Goal: Task Accomplishment & Management: Manage account settings

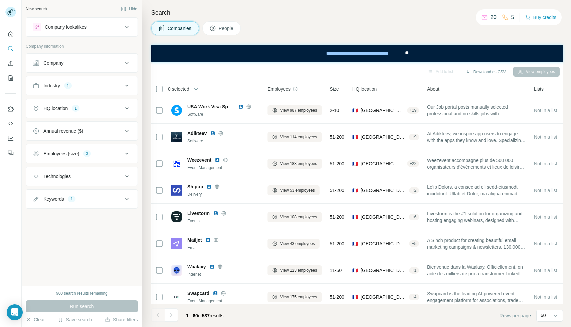
click at [88, 63] on div "Company" at bounding box center [78, 63] width 90 height 7
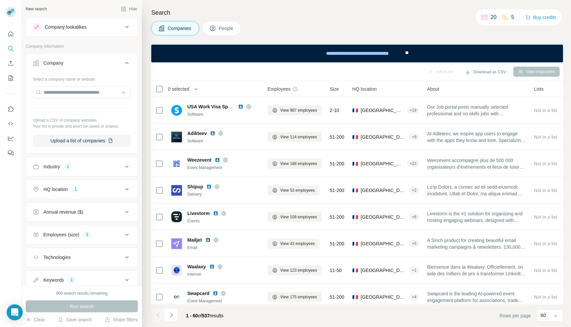
click at [222, 27] on span "People" at bounding box center [226, 28] width 15 height 7
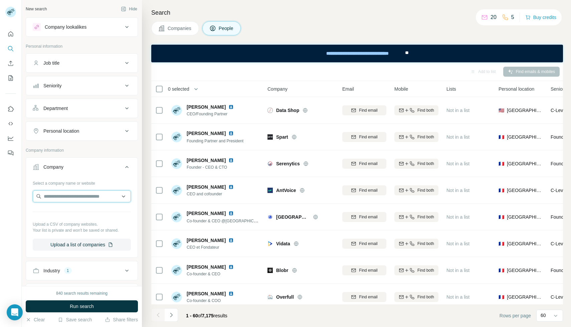
click at [79, 194] on input "text" at bounding box center [82, 197] width 98 height 12
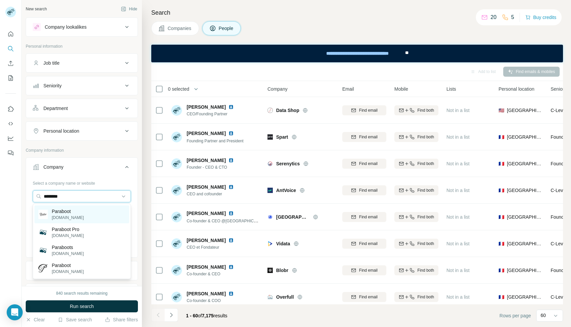
type input "********"
click at [90, 212] on div "Paraboot [DOMAIN_NAME]" at bounding box center [81, 215] width 95 height 18
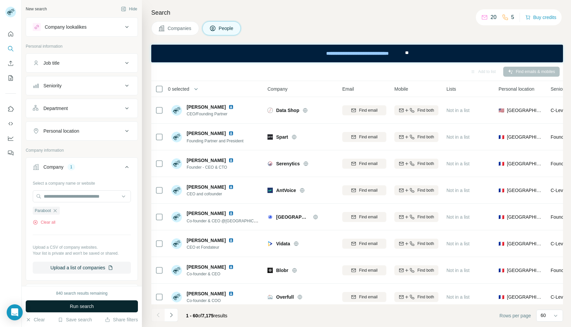
click at [85, 309] on span "Run search" at bounding box center [82, 306] width 24 height 7
click at [97, 59] on button "Job title" at bounding box center [81, 63] width 111 height 16
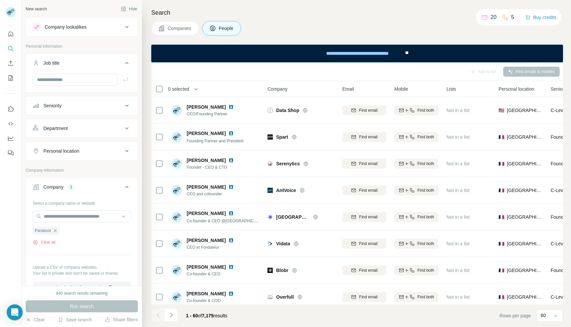
click at [97, 59] on button "Job title" at bounding box center [81, 64] width 111 height 19
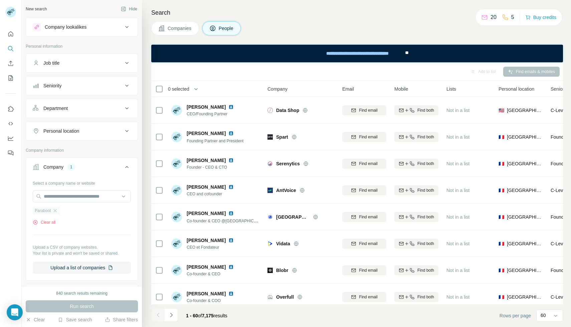
click at [55, 208] on div "Paraboot" at bounding box center [46, 211] width 27 height 8
click at [56, 214] on div "Paraboot" at bounding box center [46, 211] width 27 height 8
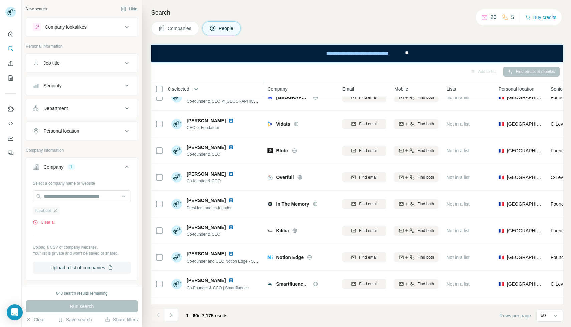
scroll to position [128, 0]
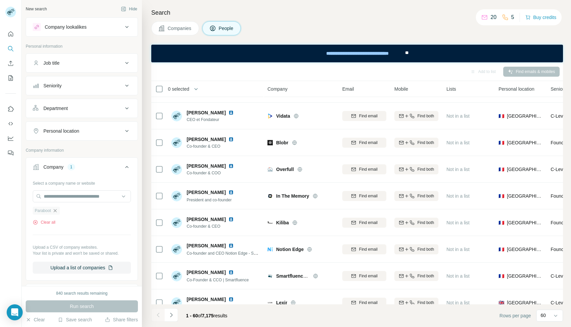
click at [56, 212] on icon "button" at bounding box center [54, 210] width 5 height 5
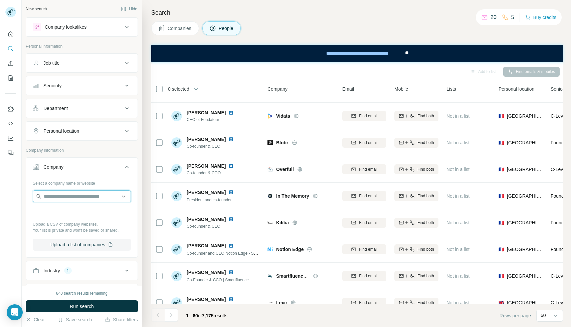
click at [60, 192] on input "text" at bounding box center [82, 197] width 98 height 12
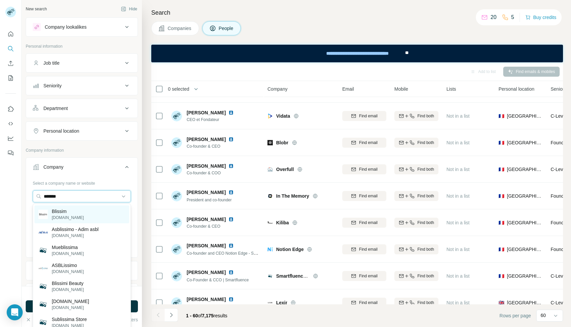
type input "*******"
click at [66, 217] on p "[DOMAIN_NAME]" at bounding box center [68, 218] width 32 height 6
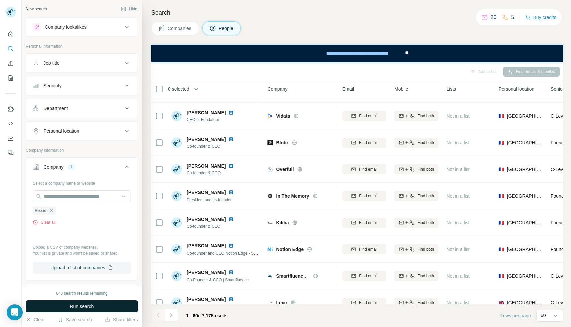
click at [80, 307] on span "Run search" at bounding box center [82, 306] width 24 height 7
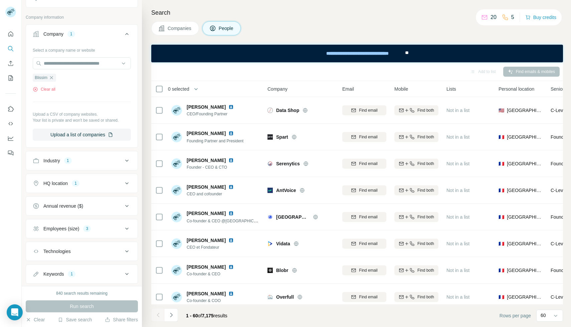
scroll to position [198, 0]
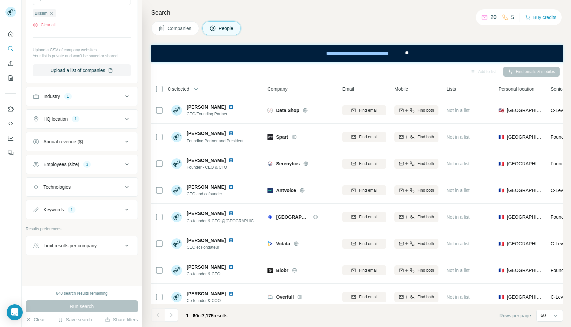
click at [116, 103] on button "Industry 1" at bounding box center [81, 96] width 111 height 16
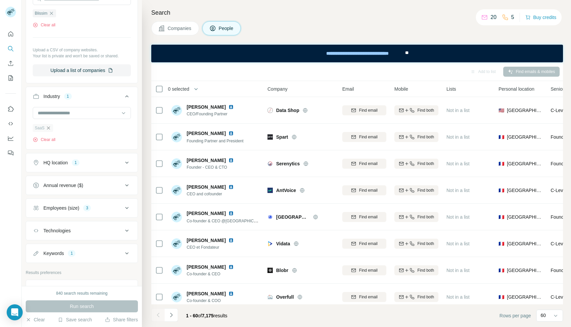
click at [50, 128] on icon "button" at bounding box center [48, 127] width 5 height 5
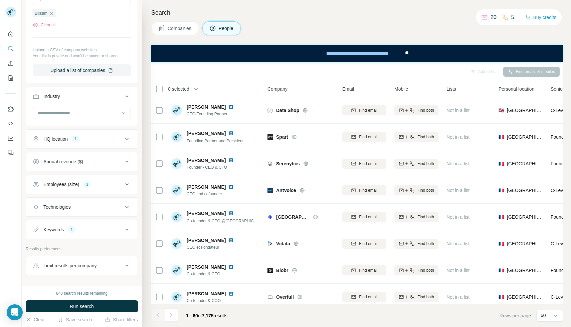
click at [88, 137] on div "HQ location 1" at bounding box center [78, 139] width 90 height 7
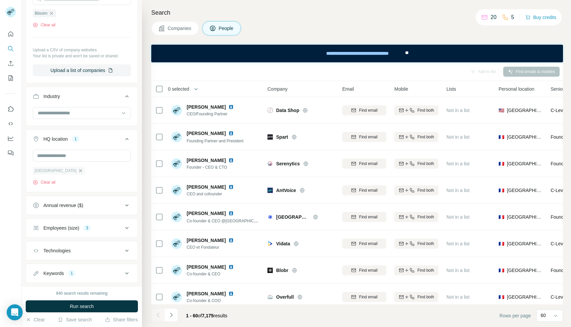
click at [79, 172] on icon "button" at bounding box center [80, 170] width 3 height 3
click at [105, 201] on div "Employees (size) 3" at bounding box center [78, 204] width 90 height 7
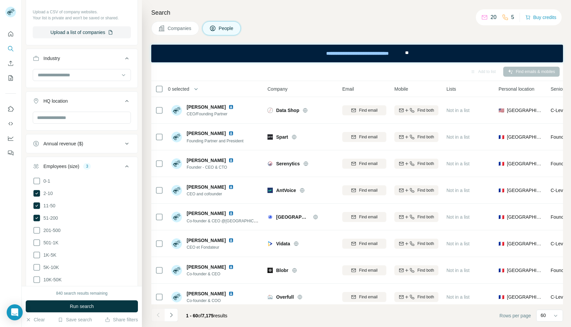
scroll to position [237, 0]
click at [40, 203] on icon at bounding box center [37, 205] width 8 height 8
click at [40, 213] on icon at bounding box center [37, 217] width 8 height 8
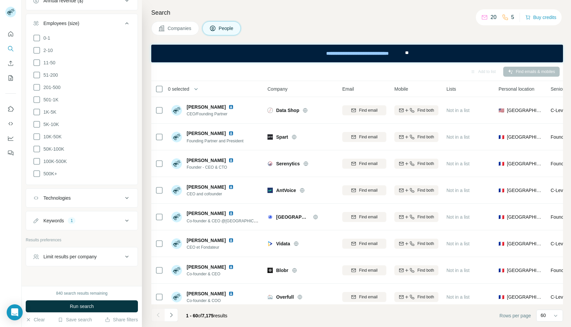
scroll to position [381, 0]
click at [40, 218] on div "Keywords 1" at bounding box center [78, 218] width 90 height 7
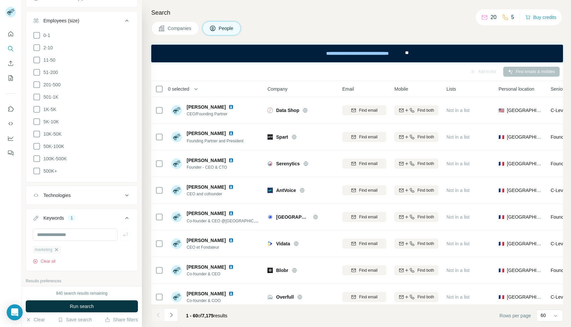
click at [58, 248] on icon "button" at bounding box center [56, 249] width 3 height 3
click at [58, 313] on div "840 search results remaining Run search Clear Save search Share filters" at bounding box center [82, 306] width 120 height 41
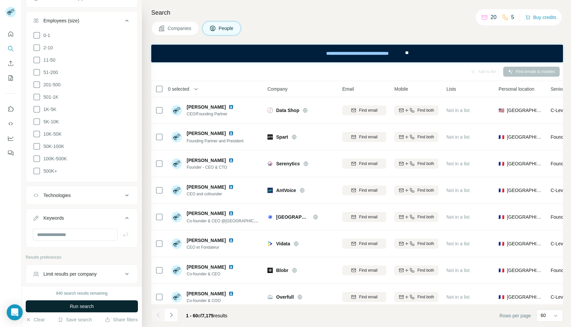
click at [58, 310] on button "Run search" at bounding box center [82, 307] width 112 height 12
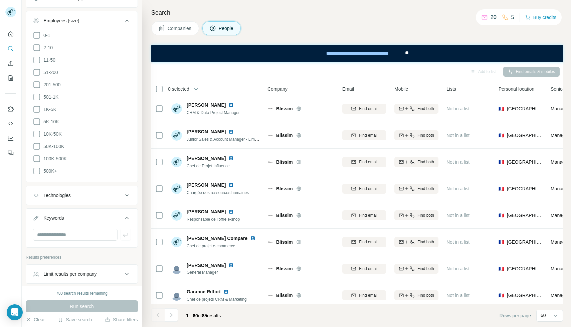
scroll to position [692, 0]
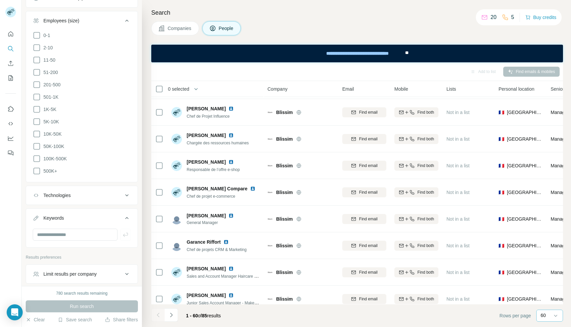
click at [543, 317] on p "60" at bounding box center [542, 315] width 5 height 7
click at [544, 287] on p "20" at bounding box center [544, 289] width 5 height 7
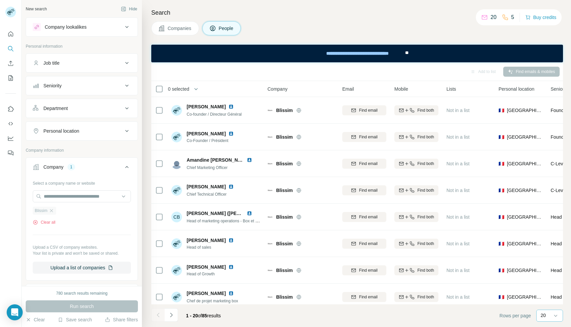
click at [55, 211] on div "Blissim" at bounding box center [44, 211] width 23 height 8
click at [52, 212] on icon "button" at bounding box center [51, 210] width 5 height 5
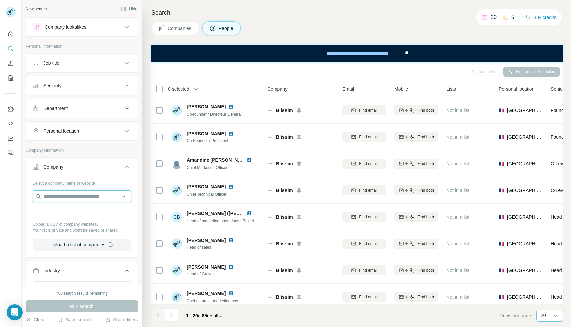
click at [53, 196] on input "text" at bounding box center [82, 197] width 98 height 12
type input "*******"
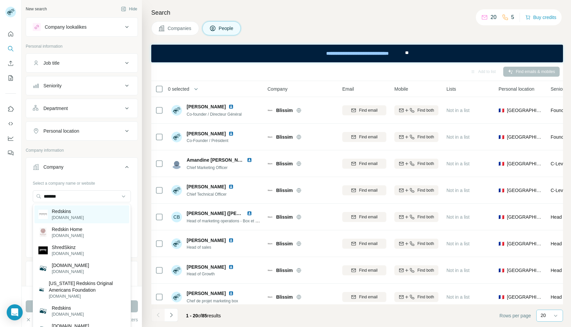
click at [53, 217] on p "[DOMAIN_NAME]" at bounding box center [68, 218] width 32 height 6
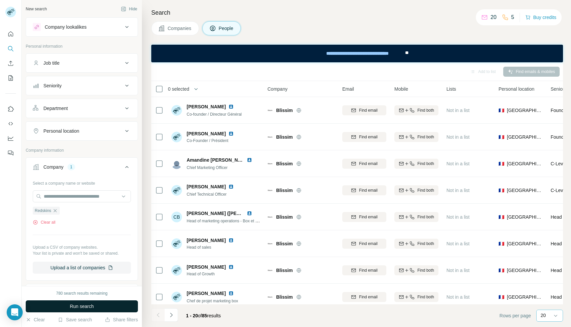
click at [91, 310] on button "Run search" at bounding box center [82, 307] width 112 height 12
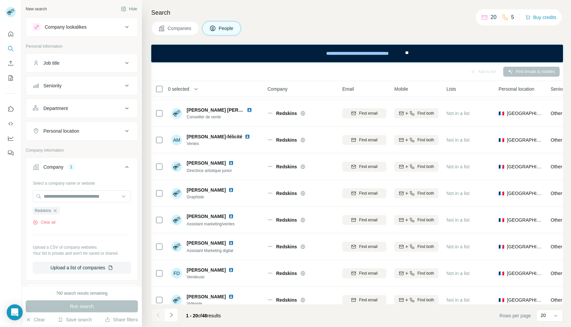
scroll to position [326, 0]
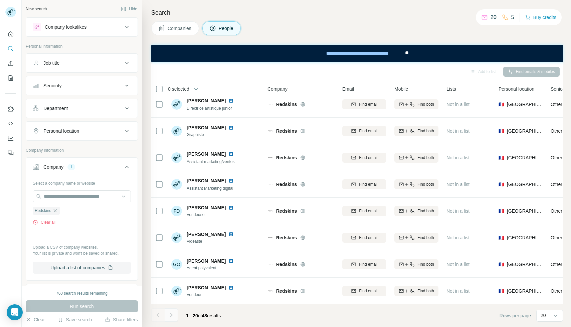
click at [170, 314] on icon "Navigate to next page" at bounding box center [171, 315] width 7 height 7
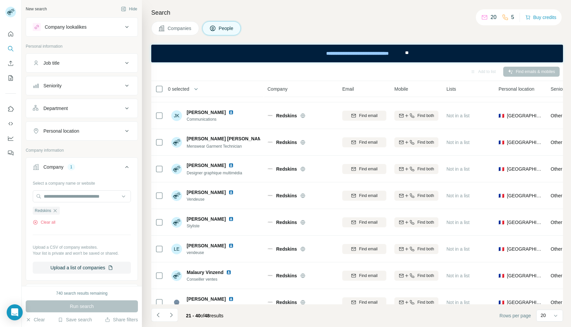
scroll to position [0, 0]
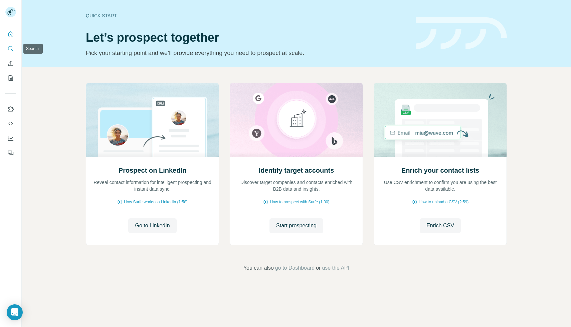
click at [9, 47] on icon "Search" at bounding box center [10, 48] width 7 height 7
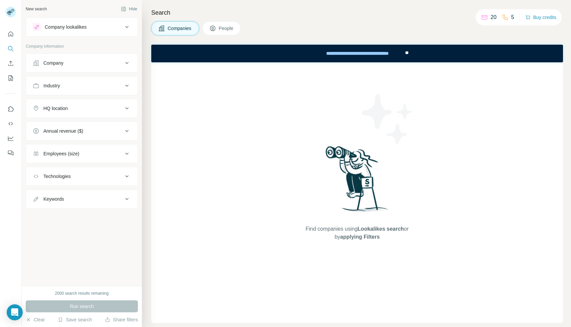
click at [54, 60] on div "Company" at bounding box center [53, 63] width 20 height 7
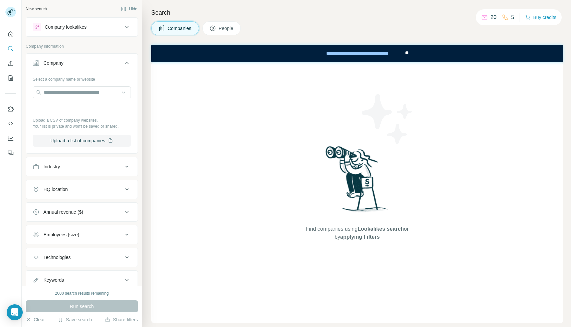
click at [204, 28] on button "People" at bounding box center [221, 28] width 39 height 14
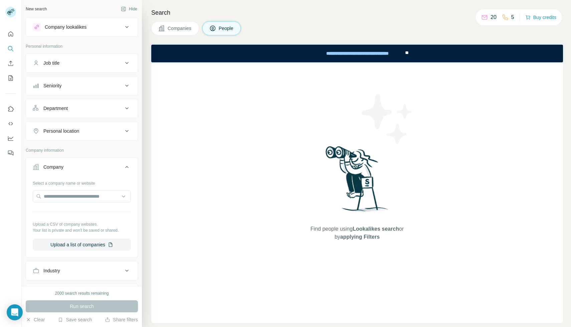
click at [53, 66] on div "Job title" at bounding box center [51, 63] width 16 height 7
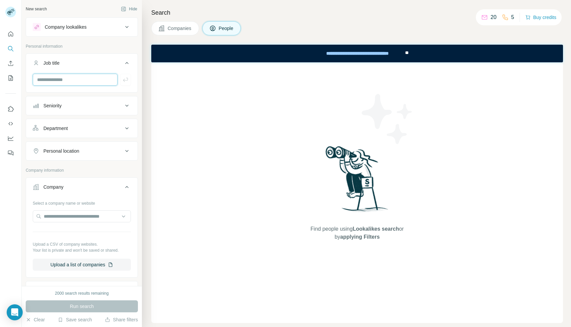
click at [59, 74] on input "text" at bounding box center [75, 80] width 85 height 12
click at [91, 188] on div "Company" at bounding box center [78, 187] width 90 height 7
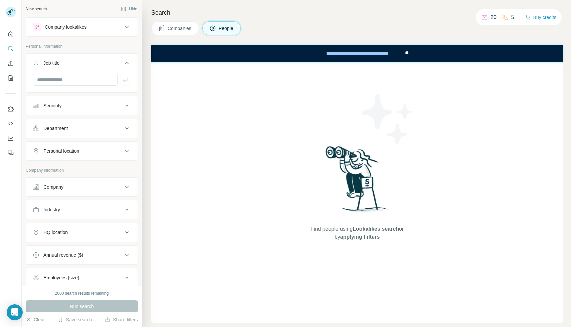
click at [91, 188] on div "Company" at bounding box center [78, 187] width 90 height 7
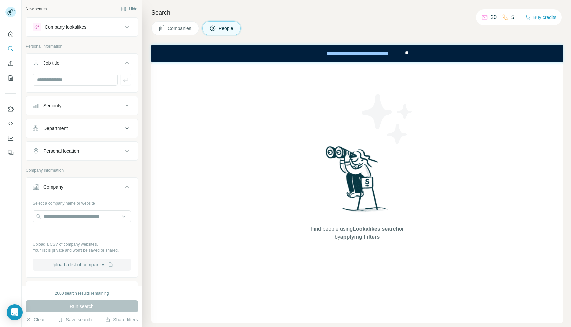
click at [93, 263] on button "Upload a list of companies" at bounding box center [82, 265] width 98 height 12
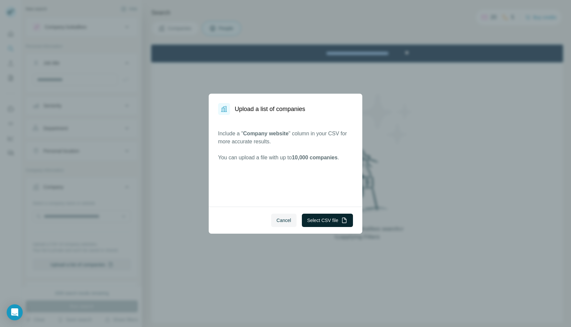
click at [323, 219] on button "Select CSV file" at bounding box center [327, 220] width 51 height 13
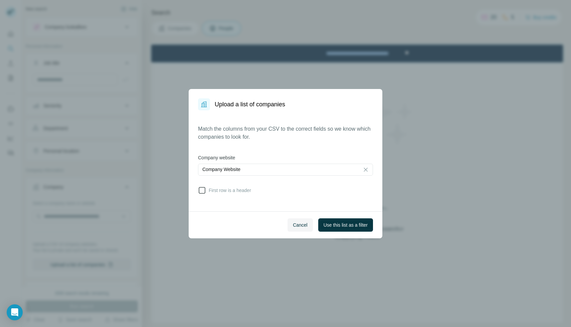
click at [218, 187] on span "First row is a header" at bounding box center [228, 190] width 45 height 7
click at [330, 225] on span "Use this list as a filter" at bounding box center [345, 225] width 44 height 7
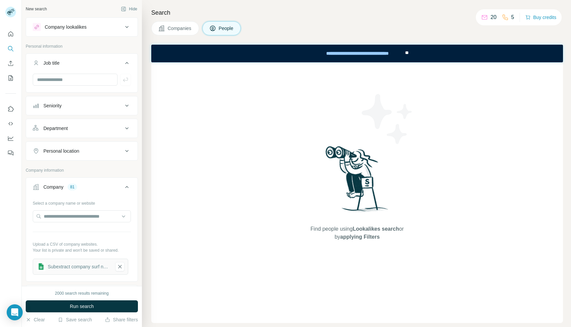
click at [71, 151] on div "Personal location" at bounding box center [61, 151] width 36 height 7
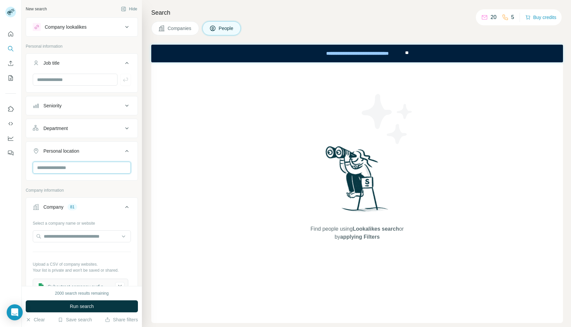
click at [70, 162] on input "text" at bounding box center [82, 168] width 98 height 12
type input "***"
click at [68, 185] on div "🇫🇷 [GEOGRAPHIC_DATA]" at bounding box center [81, 186] width 87 height 8
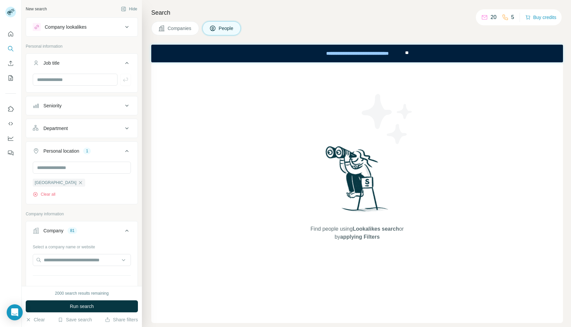
click at [96, 132] on button "Department" at bounding box center [81, 128] width 111 height 16
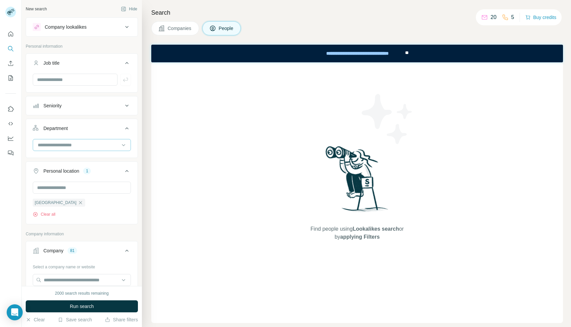
click at [91, 145] on input at bounding box center [78, 144] width 82 height 7
type input "*********"
click at [111, 125] on div "Department" at bounding box center [78, 128] width 90 height 7
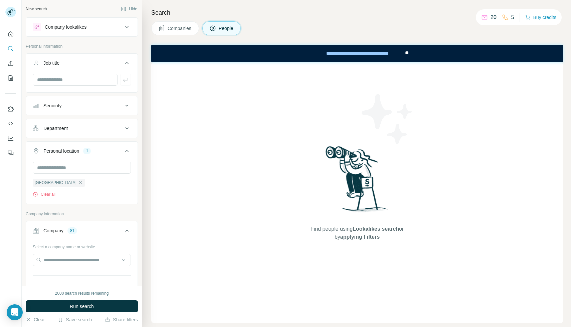
click at [111, 124] on button "Department" at bounding box center [81, 128] width 111 height 16
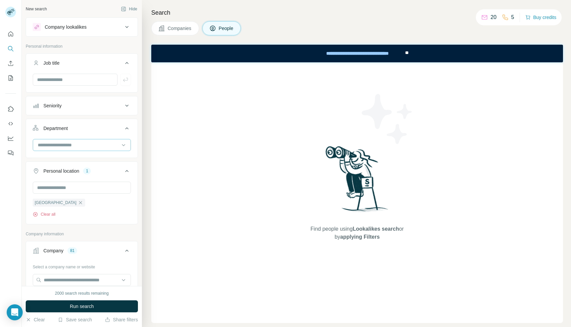
click at [99, 141] on input at bounding box center [78, 144] width 82 height 7
type input "****"
click at [103, 155] on div "Marketing and Advertising" at bounding box center [81, 160] width 95 height 12
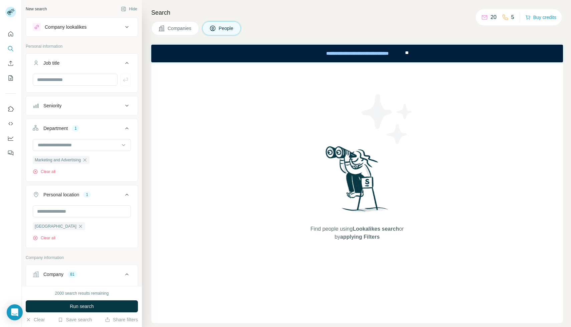
click at [109, 100] on button "Seniority" at bounding box center [81, 106] width 111 height 16
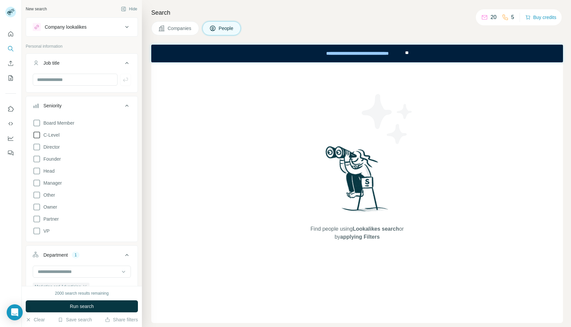
click at [52, 135] on span "C-Level" at bounding box center [50, 135] width 19 height 7
click at [52, 146] on span "Director" at bounding box center [50, 147] width 19 height 7
click at [51, 157] on span "Founder" at bounding box center [51, 159] width 20 height 7
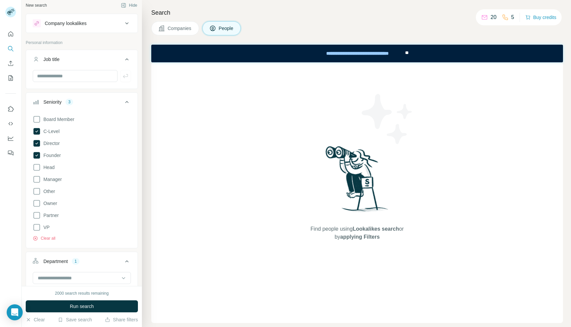
scroll to position [6, 0]
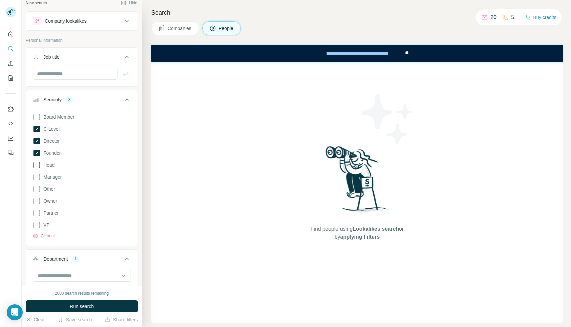
click at [37, 166] on icon at bounding box center [37, 165] width 8 height 8
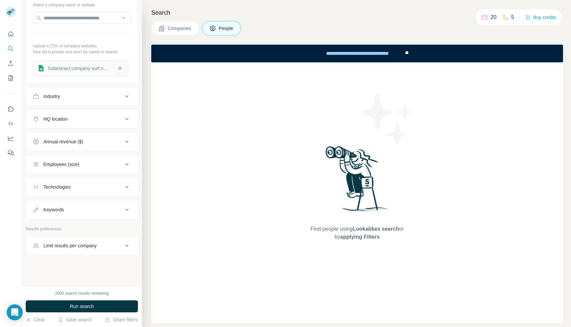
click at [60, 245] on div "Limit results per company" at bounding box center [69, 246] width 53 height 7
click at [64, 263] on input "number" at bounding box center [82, 262] width 98 height 12
type input "*"
click at [80, 309] on span "Run search" at bounding box center [82, 306] width 24 height 7
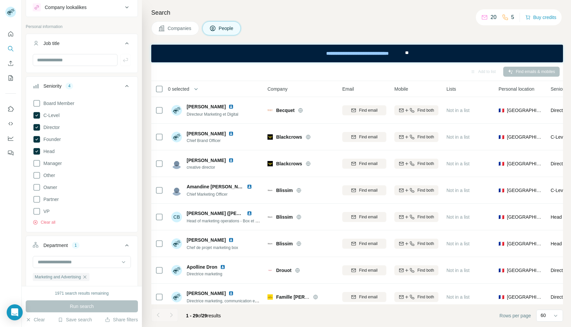
scroll to position [19, 0]
click at [58, 167] on span "Manager" at bounding box center [51, 164] width 21 height 7
click at [74, 310] on span "Run search" at bounding box center [82, 306] width 24 height 7
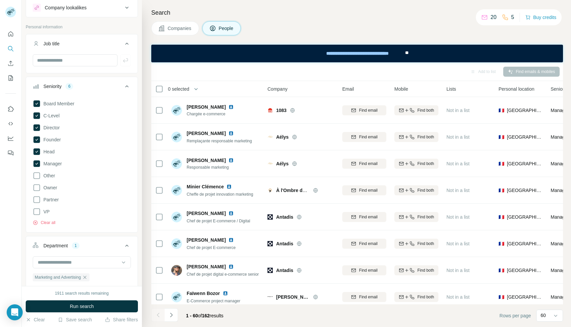
scroll to position [454, 0]
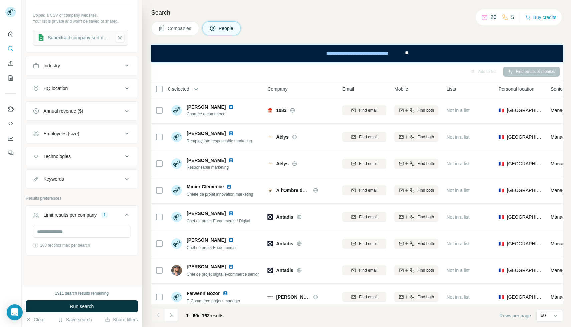
click at [170, 86] on span "0 selected" at bounding box center [178, 89] width 21 height 7
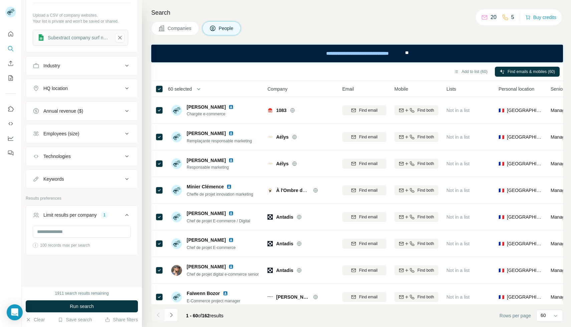
click at [482, 66] on div "Add to list (60) Find emails & mobiles (60)" at bounding box center [357, 72] width 405 height 12
click at [472, 75] on button "Add to list (60)" at bounding box center [470, 72] width 43 height 10
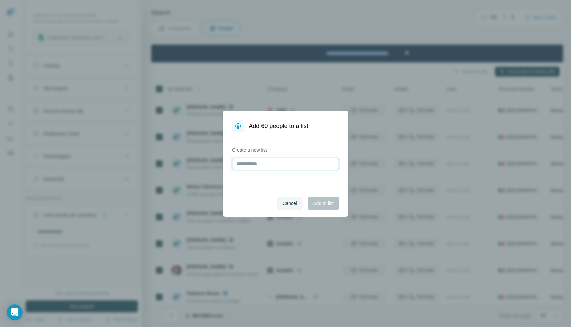
click at [303, 160] on input "text" at bounding box center [285, 164] width 107 height 12
type input "**********"
click at [325, 201] on span "Add to list" at bounding box center [323, 203] width 20 height 7
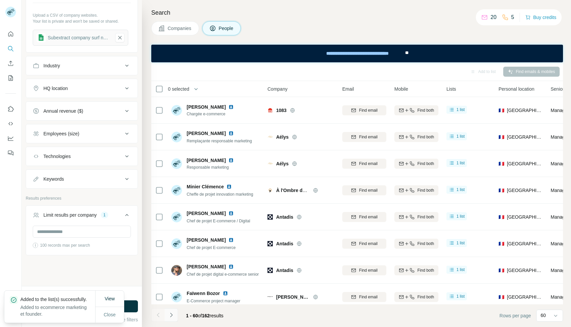
click at [174, 314] on button "Navigate to next page" at bounding box center [171, 315] width 13 height 13
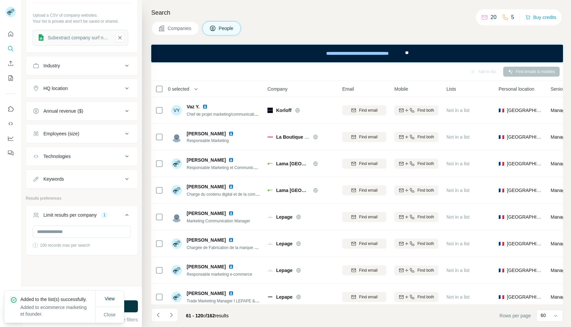
click at [155, 84] on th "0 selected" at bounding box center [204, 89] width 107 height 16
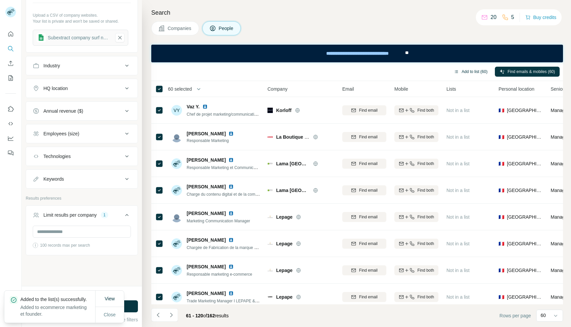
click at [470, 73] on button "Add to list (60)" at bounding box center [470, 72] width 43 height 10
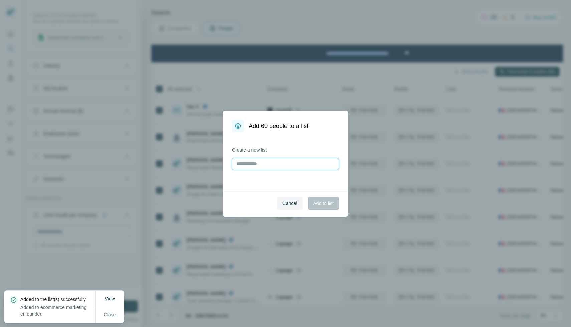
click at [290, 167] on input "text" at bounding box center [285, 164] width 107 height 12
click at [281, 183] on div "Create a new list" at bounding box center [285, 161] width 125 height 58
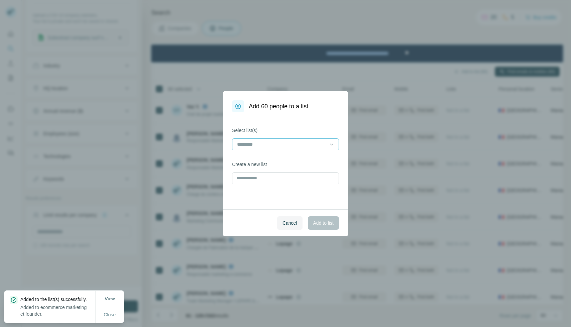
click at [276, 140] on div at bounding box center [281, 144] width 90 height 11
click at [264, 158] on p "ecommerce marketing et founder" at bounding box center [272, 159] width 68 height 7
click at [314, 213] on div "Cancel Add to list" at bounding box center [285, 223] width 125 height 27
click at [313, 221] on span "Add to list" at bounding box center [323, 223] width 20 height 7
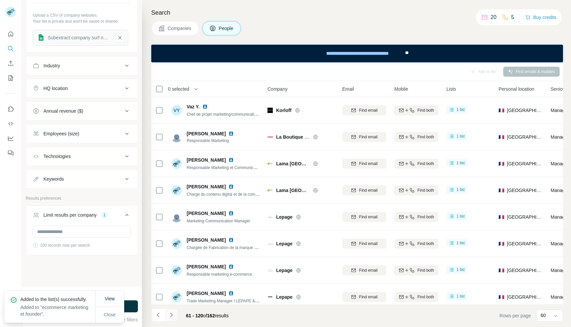
click at [177, 316] on button "Navigate to next page" at bounding box center [171, 315] width 13 height 13
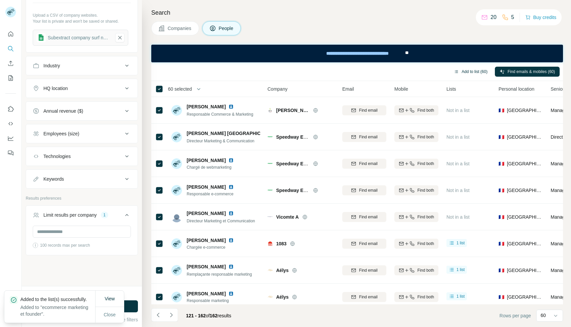
click at [455, 71] on button "Add to list (60)" at bounding box center [470, 72] width 43 height 10
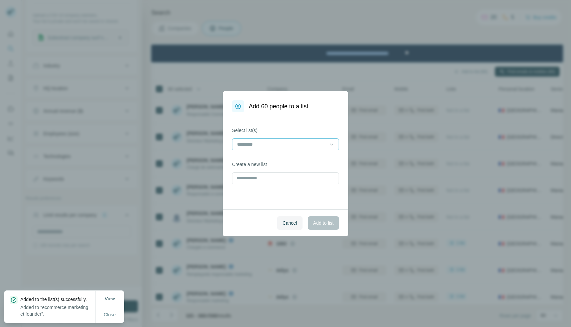
click at [265, 148] on div at bounding box center [281, 144] width 90 height 11
click at [252, 162] on p "ecommerce marketing et founder" at bounding box center [272, 159] width 68 height 7
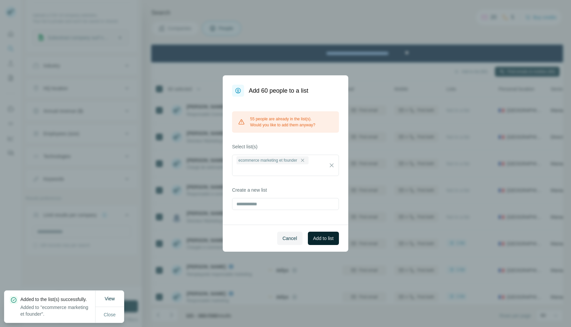
click at [322, 238] on span "Add to list" at bounding box center [323, 238] width 20 height 7
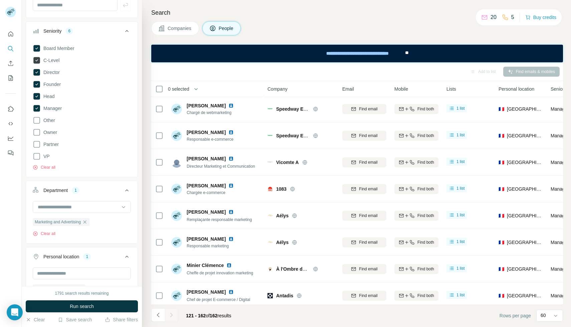
scroll to position [75, 0]
click at [87, 223] on icon "button" at bounding box center [84, 221] width 5 height 5
click at [86, 207] on input at bounding box center [78, 206] width 82 height 7
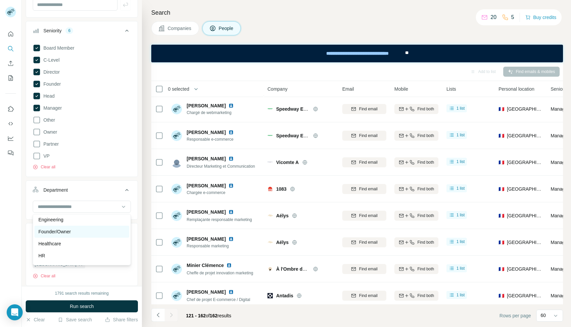
click at [79, 231] on div "Founder/Owner" at bounding box center [81, 232] width 87 height 7
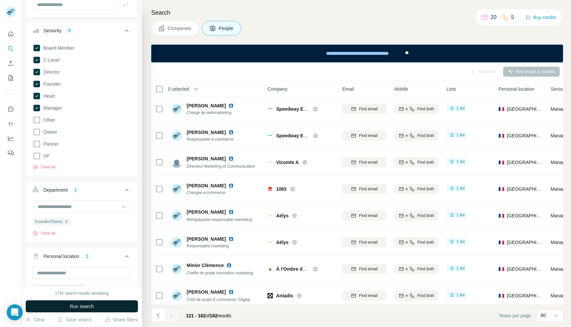
click at [66, 304] on button "Run search" at bounding box center [82, 307] width 112 height 12
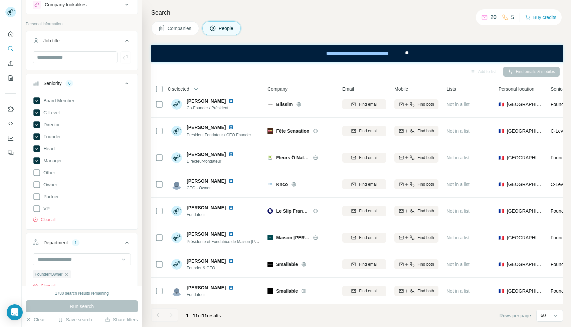
scroll to position [24, 0]
click at [40, 100] on icon at bounding box center [36, 99] width 7 height 7
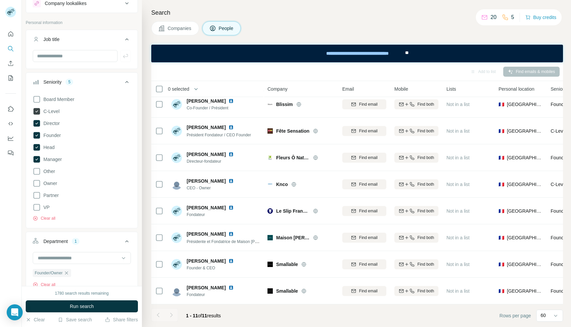
click at [39, 110] on icon at bounding box center [36, 111] width 7 height 7
click at [37, 127] on icon at bounding box center [37, 123] width 8 height 8
click at [36, 137] on icon at bounding box center [36, 135] width 7 height 7
click at [38, 146] on icon at bounding box center [36, 147] width 7 height 7
click at [38, 162] on icon at bounding box center [36, 159] width 7 height 7
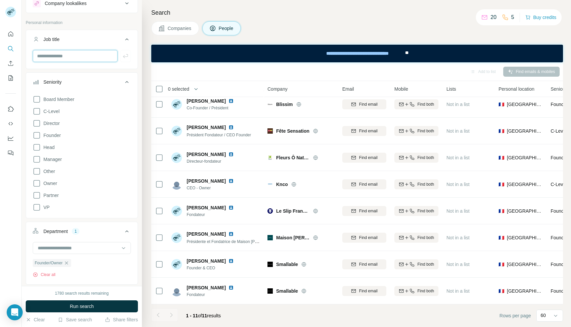
click at [64, 55] on input "text" at bounding box center [75, 56] width 85 height 12
type input "***"
type input "*"
type input "*******"
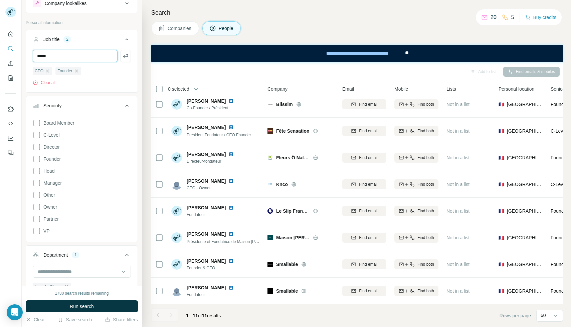
type input "*****"
type input "*********"
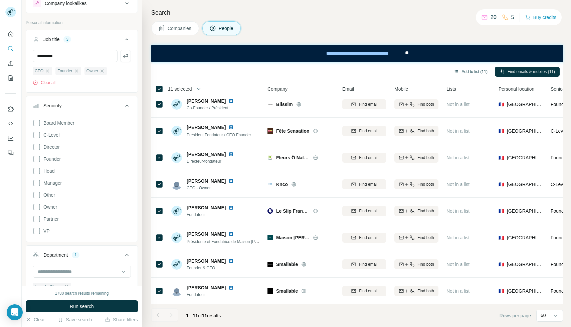
click at [475, 69] on button "Add to list (11)" at bounding box center [470, 72] width 43 height 10
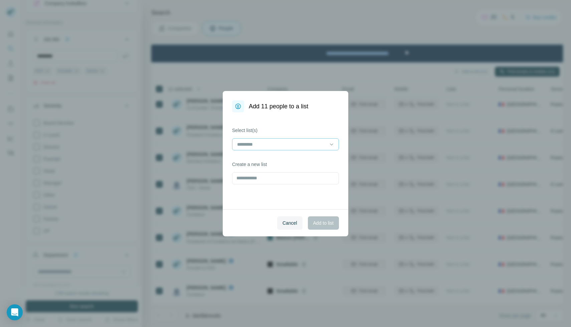
click at [286, 141] on input at bounding box center [281, 144] width 90 height 7
drag, startPoint x: 276, startPoint y: 166, endPoint x: 277, endPoint y: 159, distance: 7.5
click at [277, 159] on div "ecommerce marketing et founder" at bounding box center [285, 159] width 107 height 15
click at [277, 159] on p "ecommerce marketing et founder" at bounding box center [272, 159] width 68 height 7
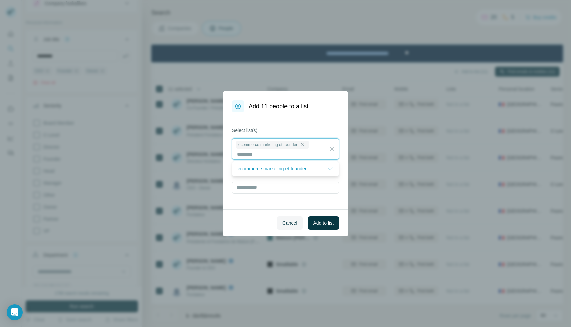
scroll to position [1, 0]
click at [313, 219] on button "Add to list" at bounding box center [323, 223] width 31 height 13
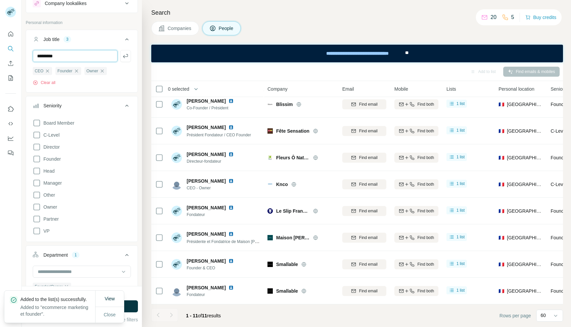
click at [65, 59] on input "*********" at bounding box center [75, 56] width 85 height 12
type input "**********"
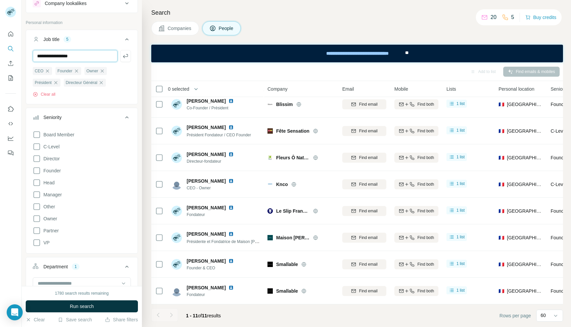
type input "**********"
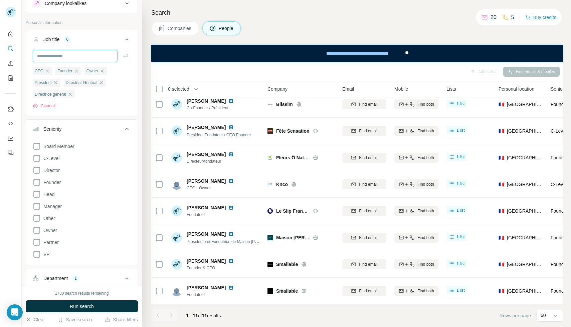
click at [81, 55] on input "text" at bounding box center [75, 56] width 85 height 12
type input "*********"
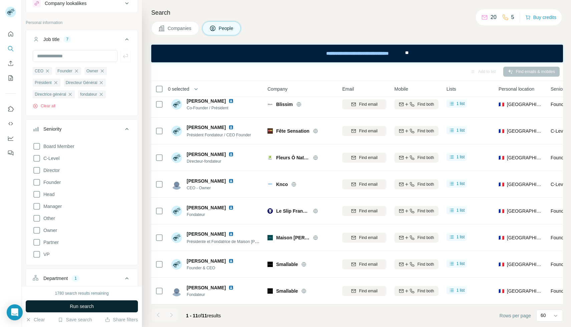
click at [59, 305] on button "Run search" at bounding box center [82, 307] width 112 height 12
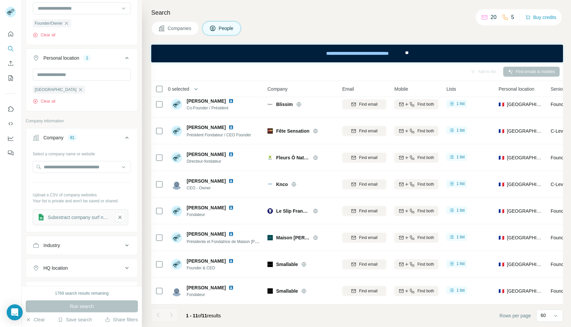
scroll to position [276, 0]
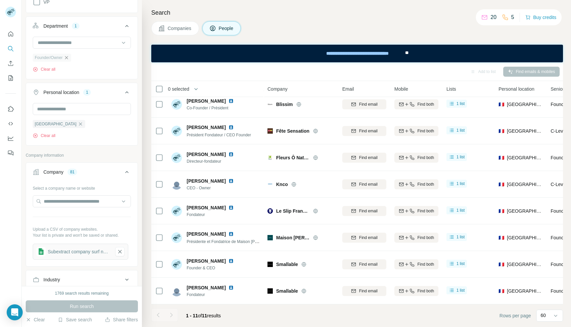
click at [68, 57] on icon "button" at bounding box center [66, 57] width 5 height 5
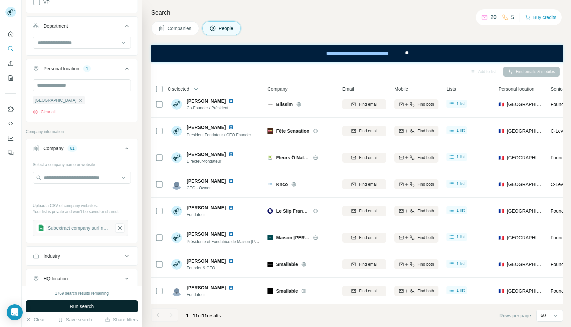
click at [74, 305] on span "Run search" at bounding box center [82, 306] width 24 height 7
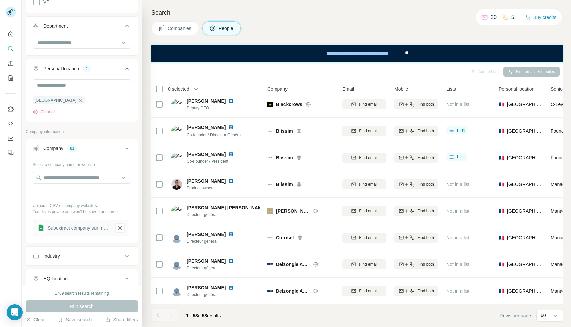
scroll to position [86, 0]
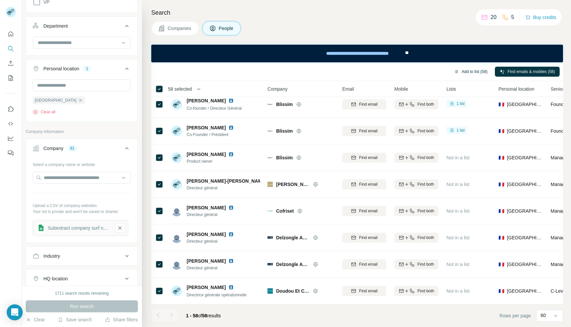
click at [459, 75] on button "Add to list (58)" at bounding box center [470, 72] width 43 height 10
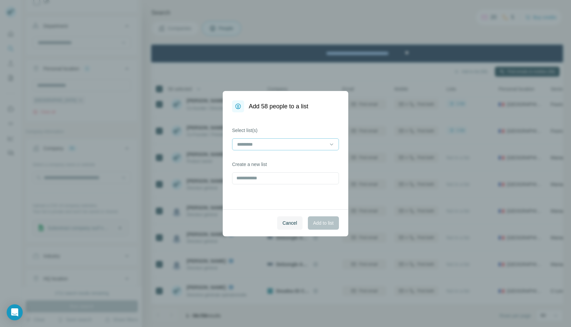
click at [252, 145] on input at bounding box center [281, 144] width 90 height 7
click at [251, 160] on p "ecommerce marketing et founder" at bounding box center [272, 159] width 68 height 7
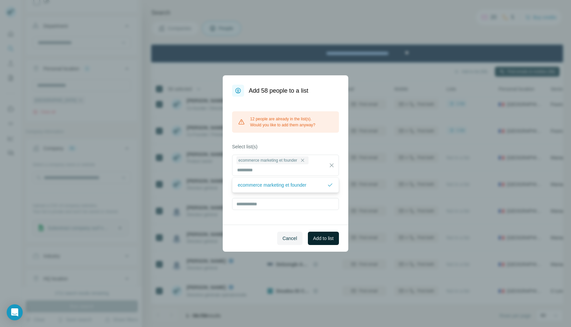
click at [320, 236] on span "Add to list" at bounding box center [323, 238] width 20 height 7
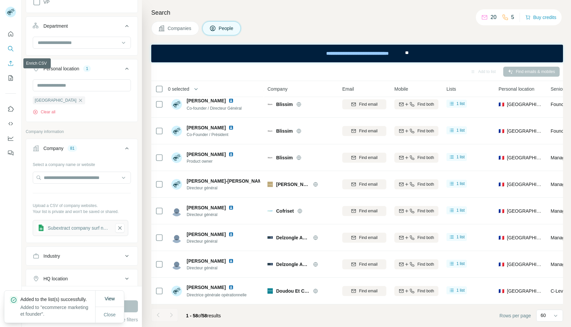
click at [7, 66] on icon "Enrich CSV" at bounding box center [10, 63] width 7 height 7
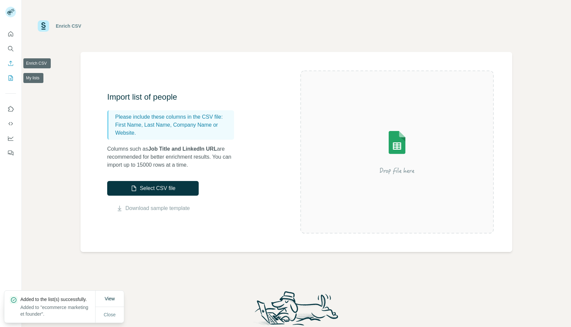
click at [9, 78] on icon "My lists" at bounding box center [10, 78] width 7 height 7
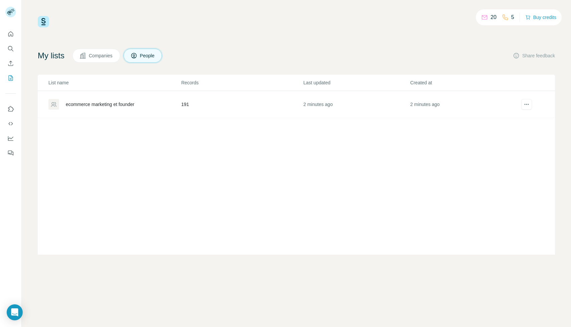
click at [119, 108] on div "ecommerce marketing et founder" at bounding box center [114, 104] width 132 height 11
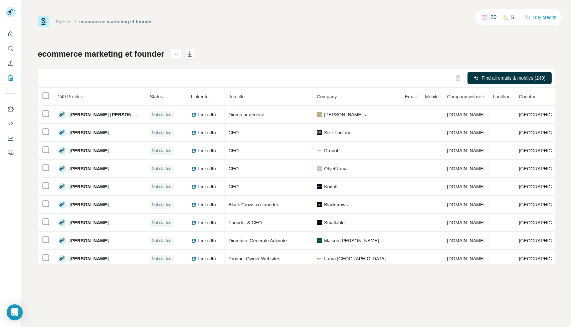
click at [193, 56] on icon "button" at bounding box center [189, 54] width 7 height 7
